Goal: Communication & Community: Answer question/provide support

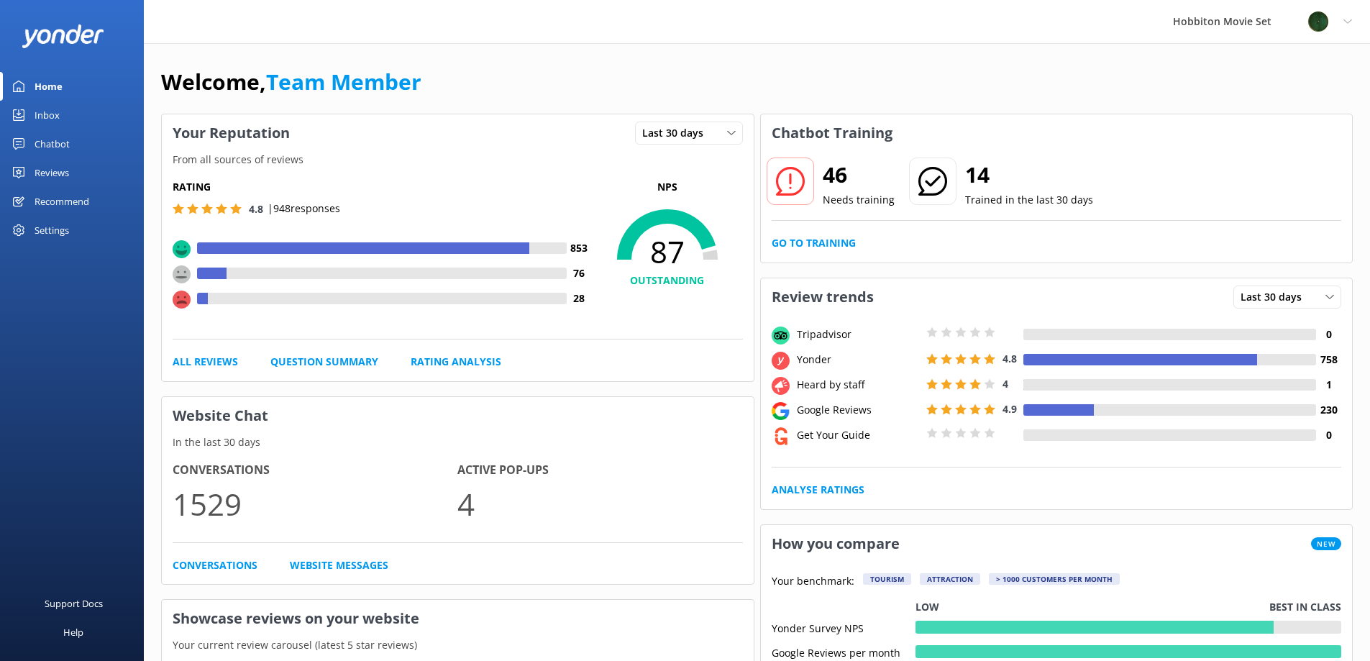
click at [58, 113] on div "Inbox" at bounding box center [47, 115] width 25 height 29
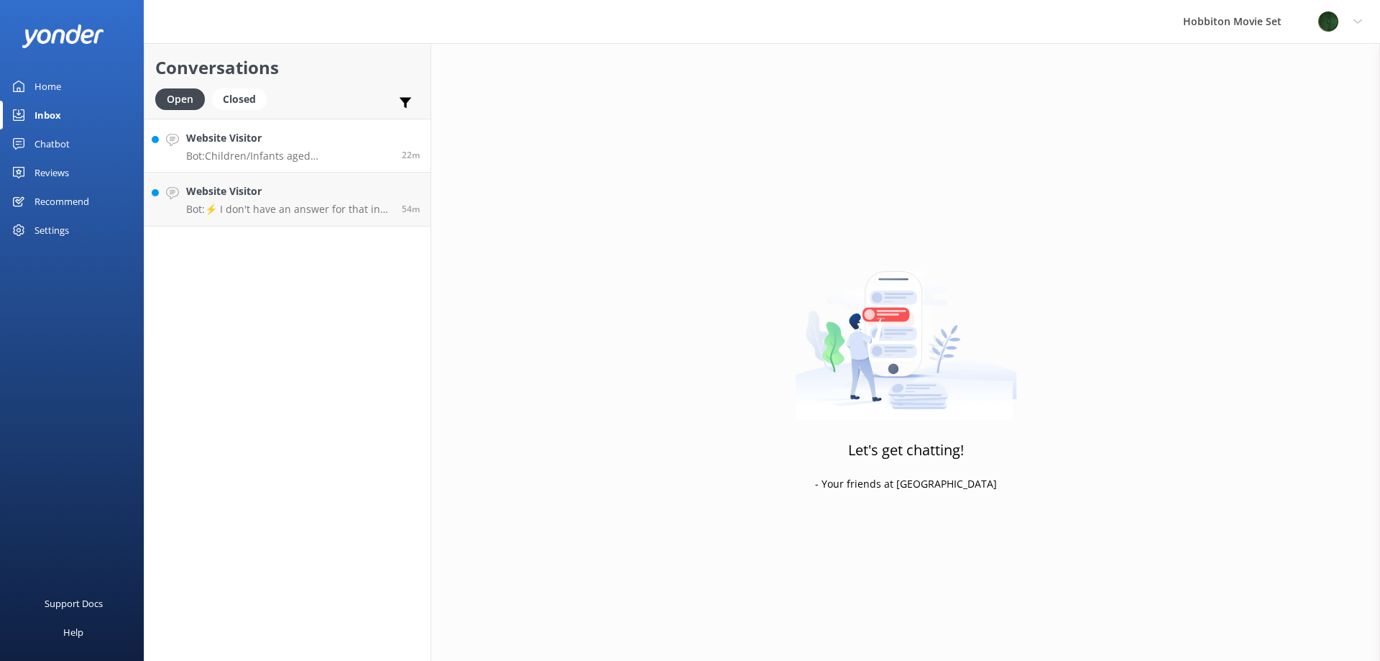
click at [336, 138] on h4 "Website Visitor" at bounding box center [288, 138] width 205 height 16
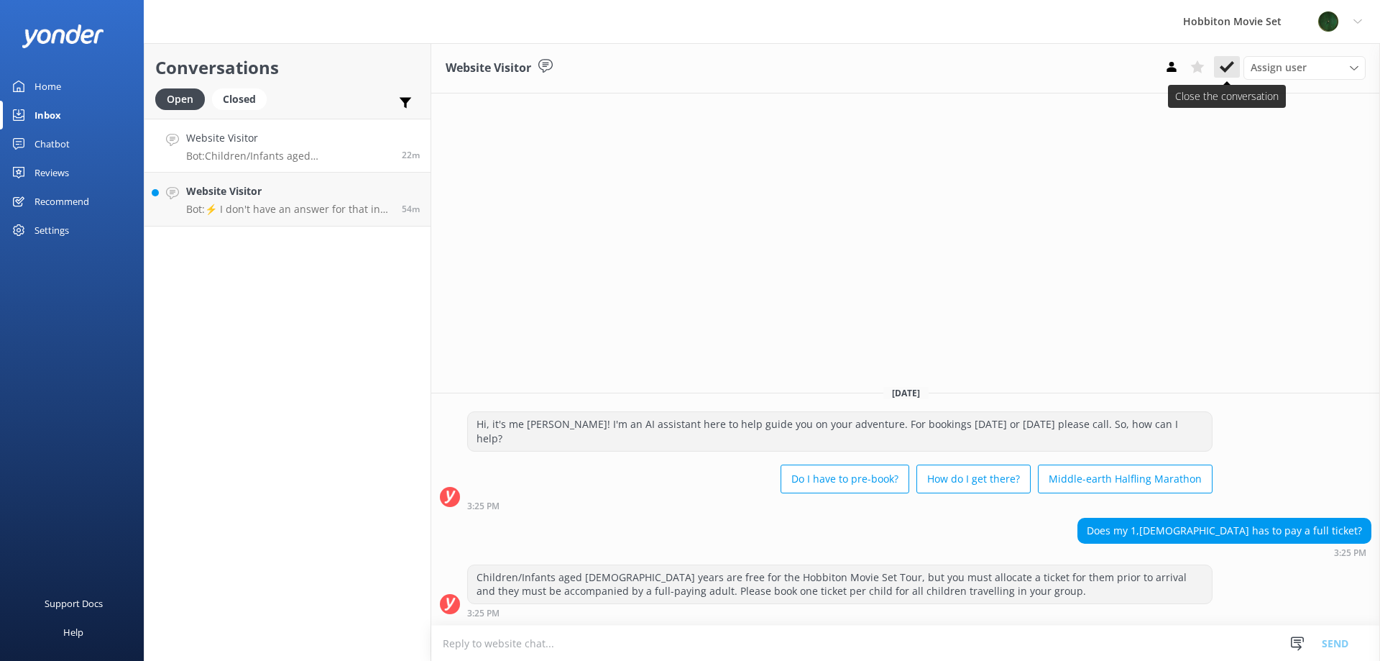
click at [1224, 68] on use at bounding box center [1227, 67] width 14 height 12
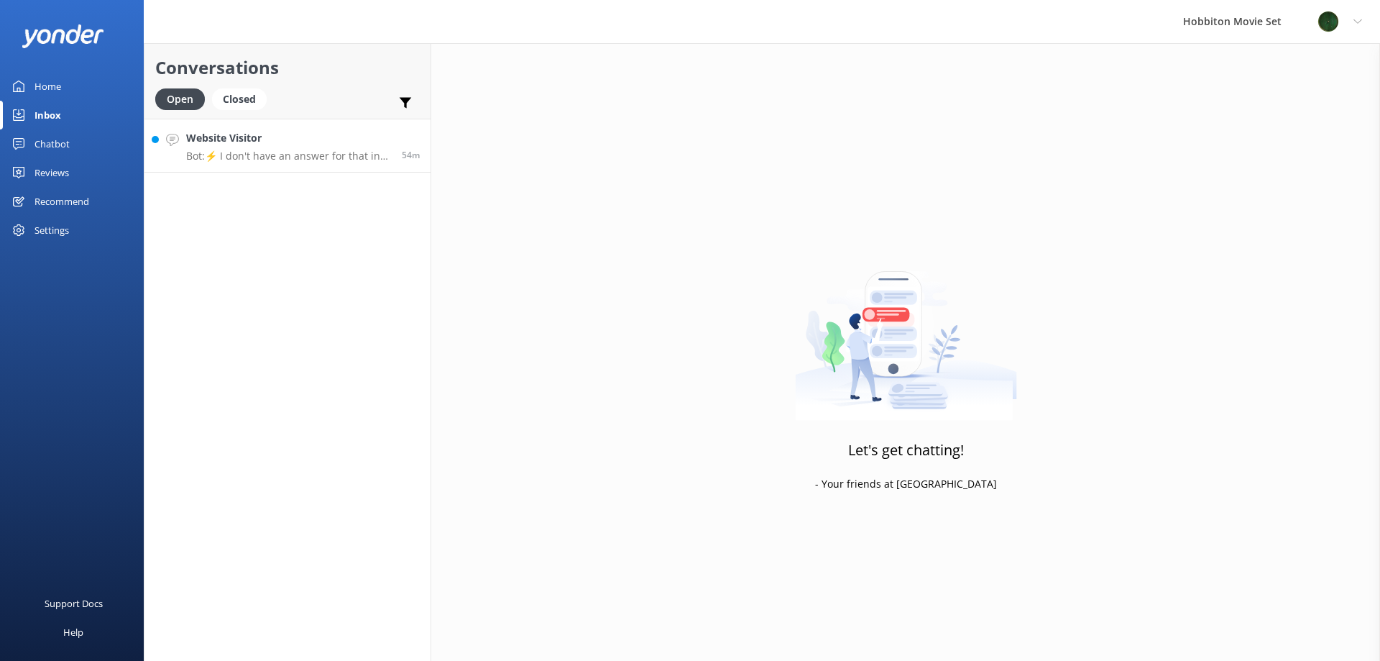
click at [275, 152] on p "Bot: ⚡ I don't have an answer for that in my knowledge base. Please try and rep…" at bounding box center [288, 156] width 205 height 13
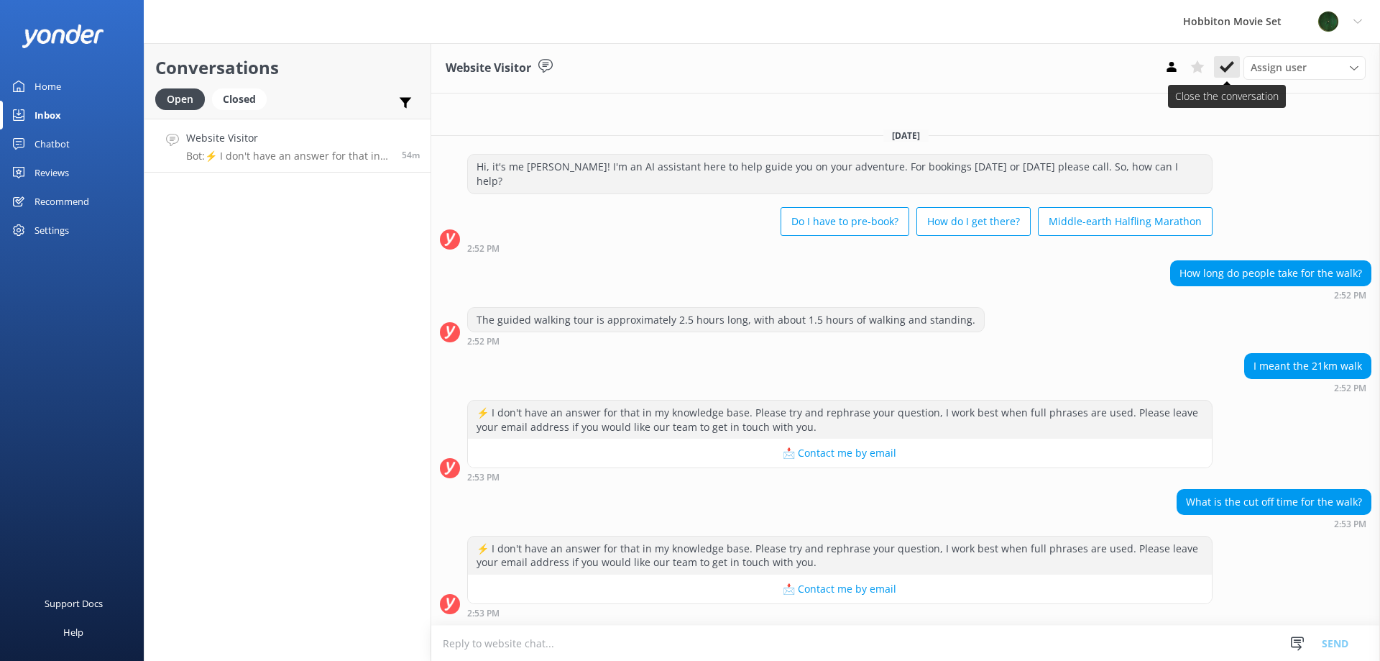
click at [1232, 66] on use at bounding box center [1227, 67] width 14 height 12
